Goal: Find specific page/section: Find specific page/section

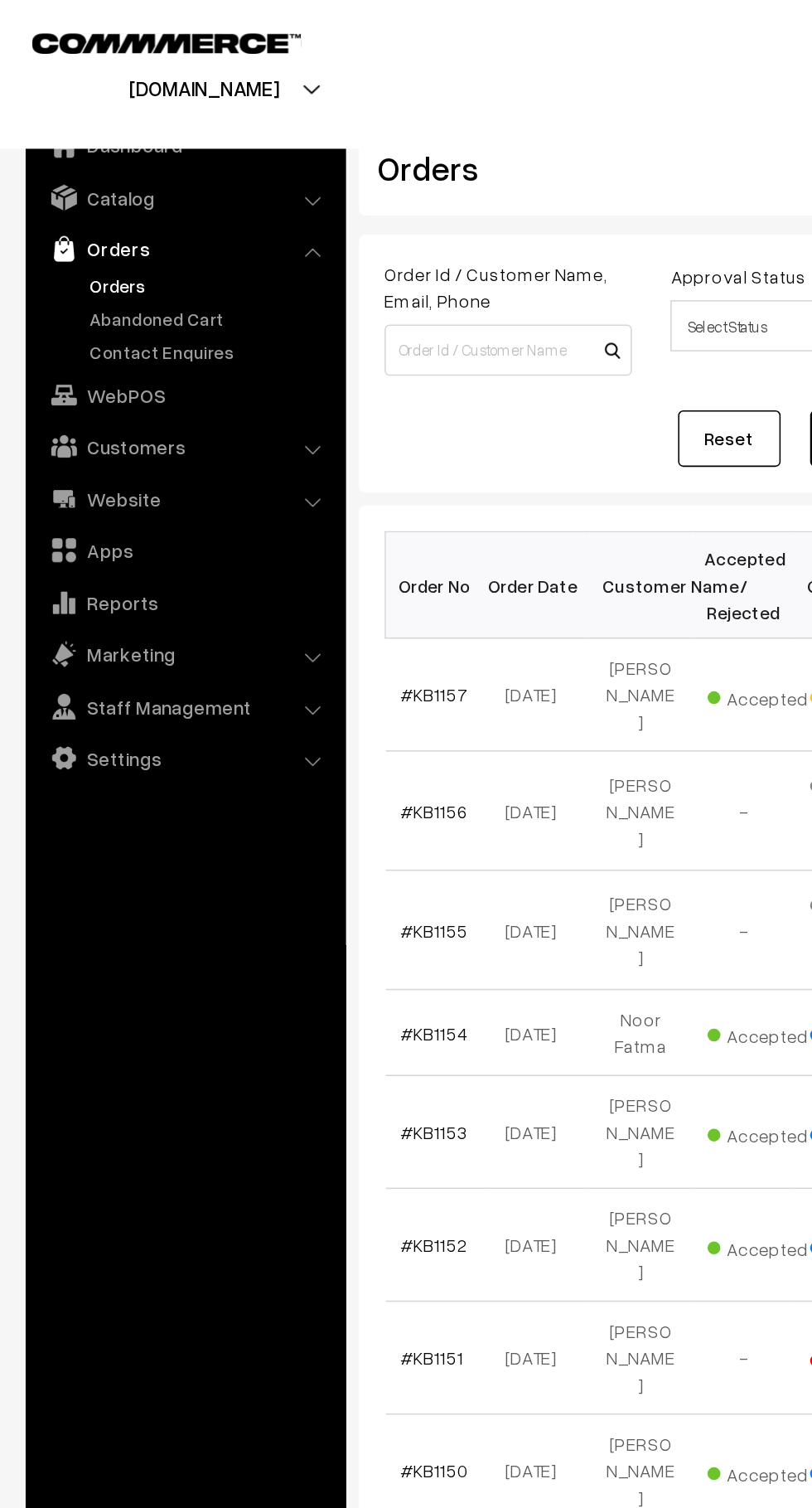
click at [129, 201] on link "Abandoned Cart" at bounding box center [136, 206] width 164 height 18
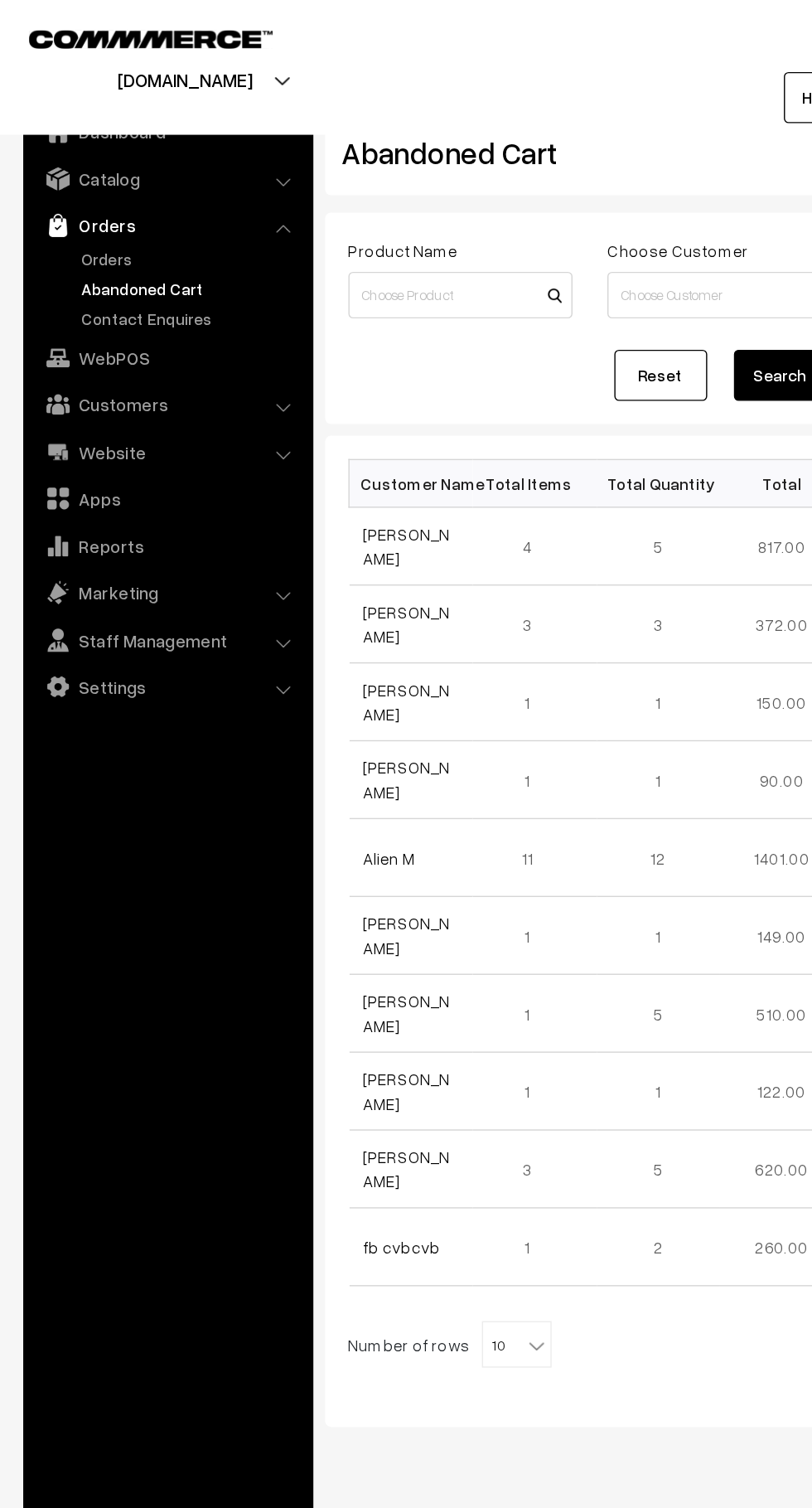
click at [77, 185] on link "Orders" at bounding box center [136, 185] width 164 height 18
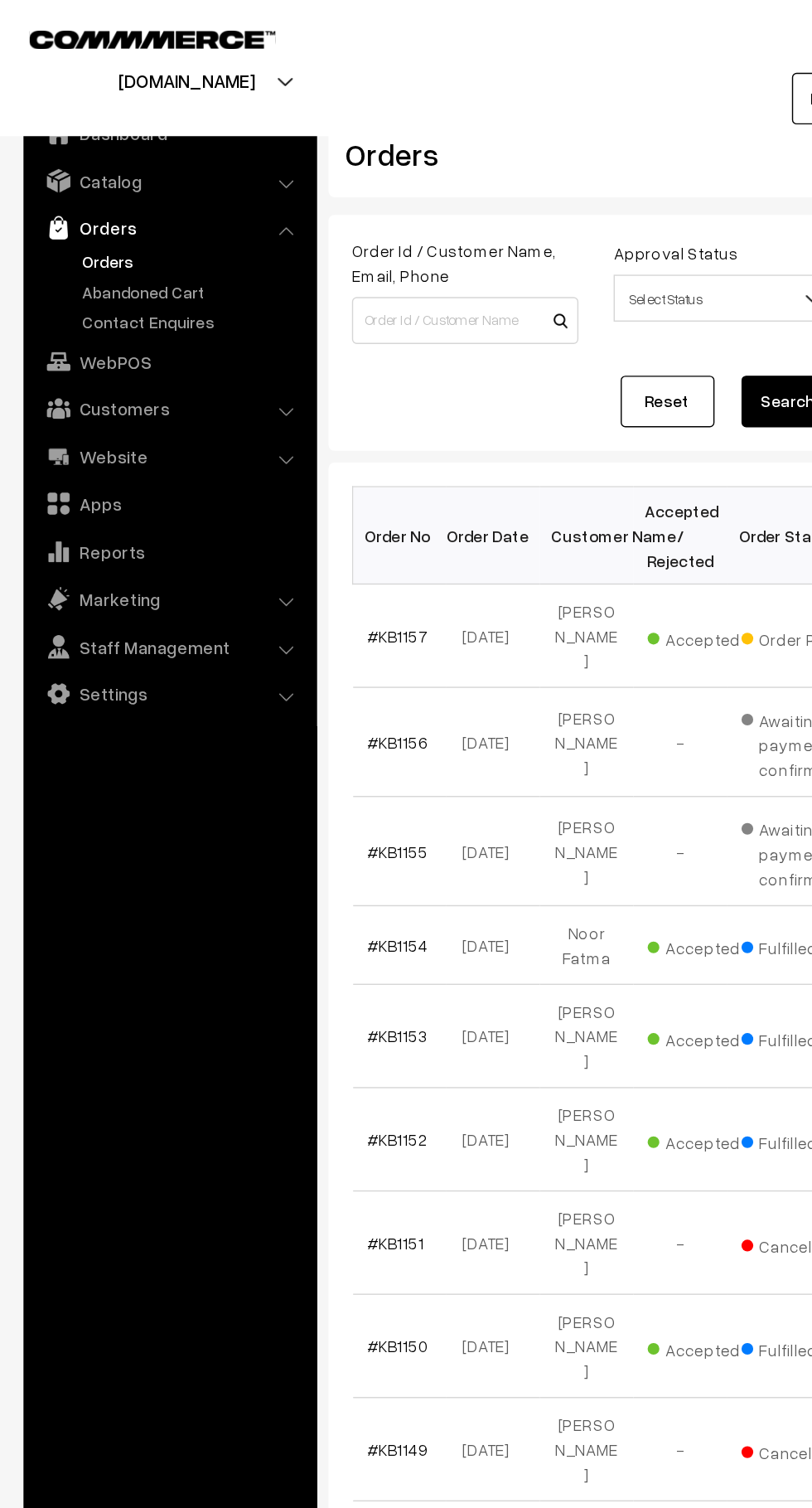
click at [157, 204] on link "Abandoned Cart" at bounding box center [136, 206] width 164 height 18
